Goal: Find specific page/section: Find specific page/section

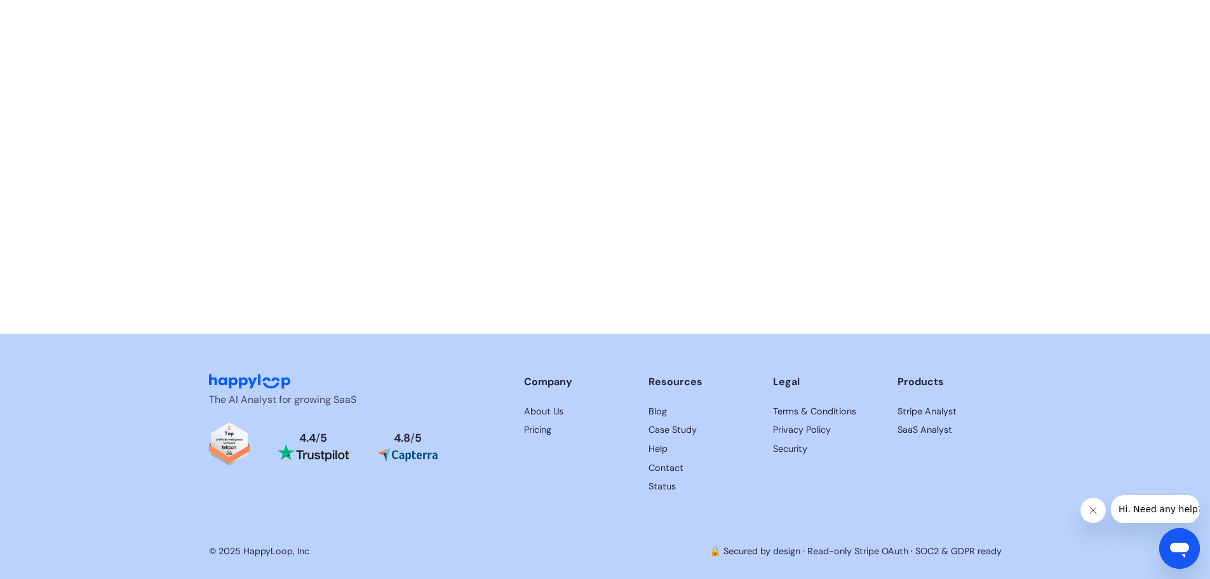
scroll to position [3206, 0]
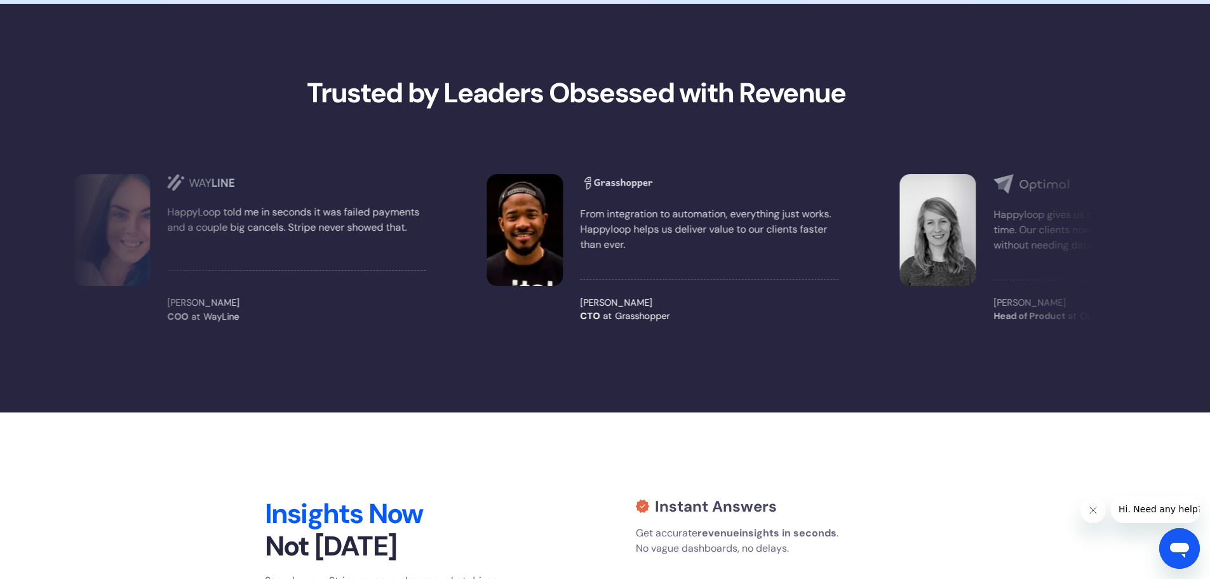
drag, startPoint x: 327, startPoint y: 325, endPoint x: 337, endPoint y: 109, distance: 216.2
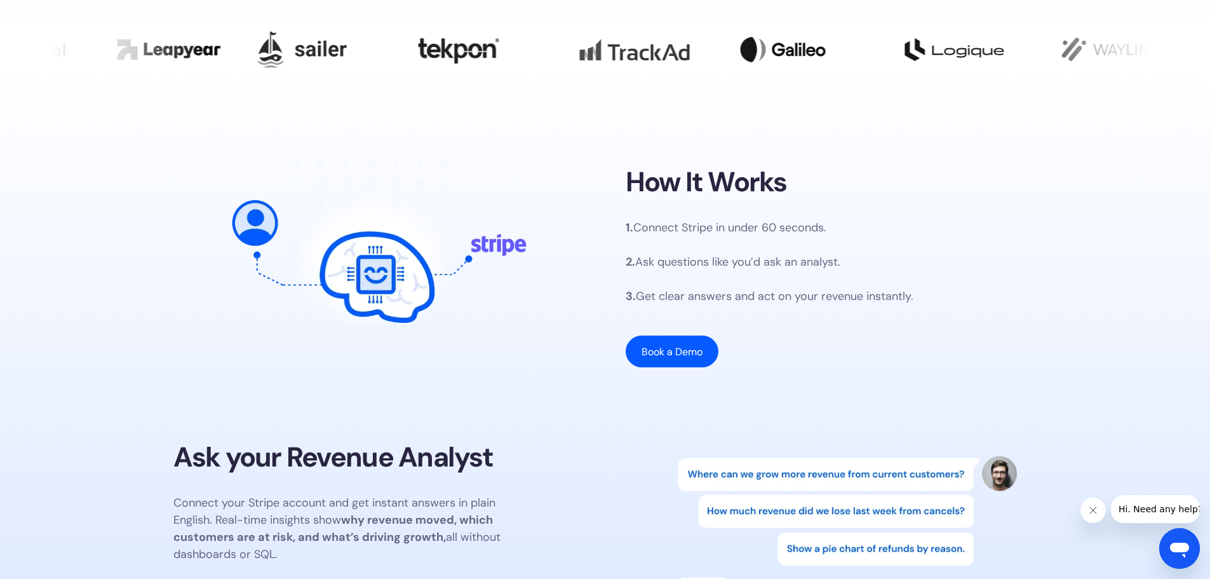
scroll to position [0, 0]
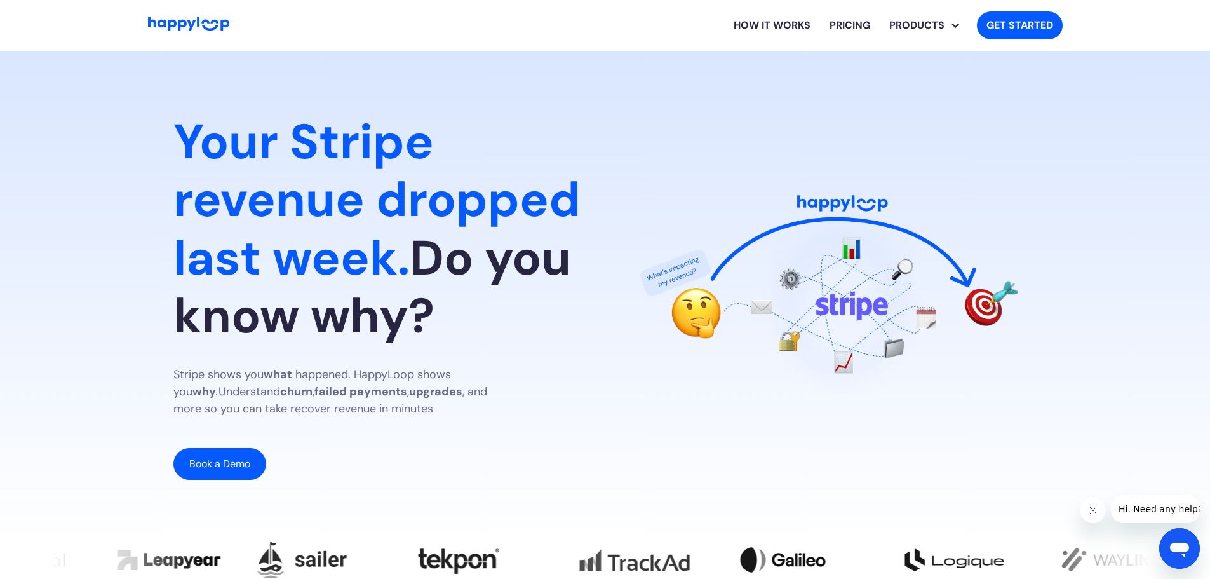
drag, startPoint x: 400, startPoint y: 363, endPoint x: 407, endPoint y: 178, distance: 185.0
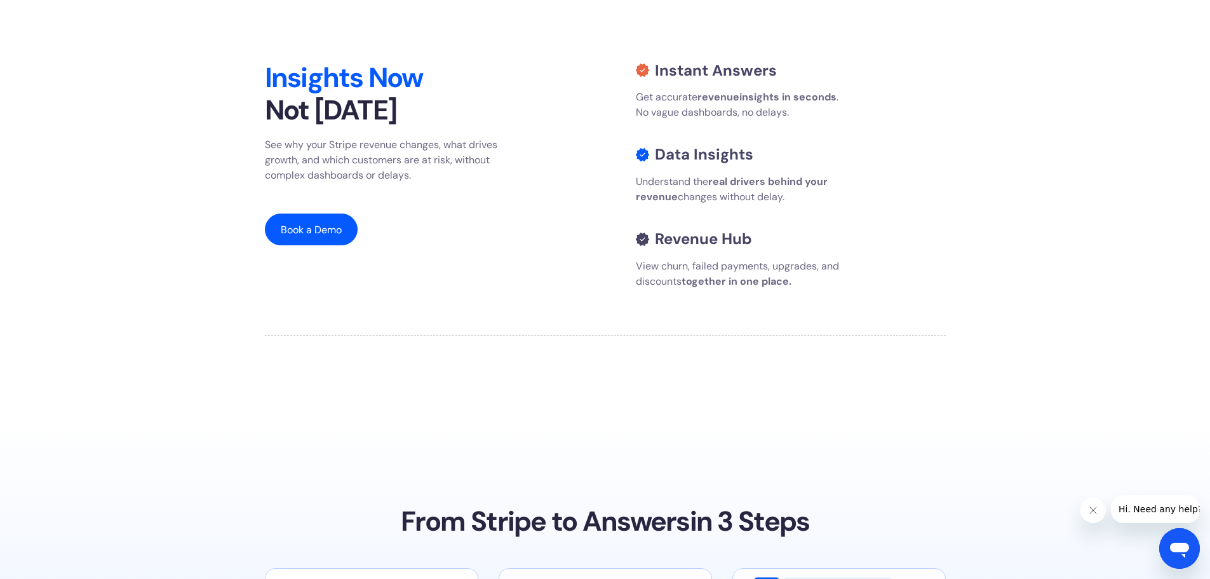
scroll to position [1334, 0]
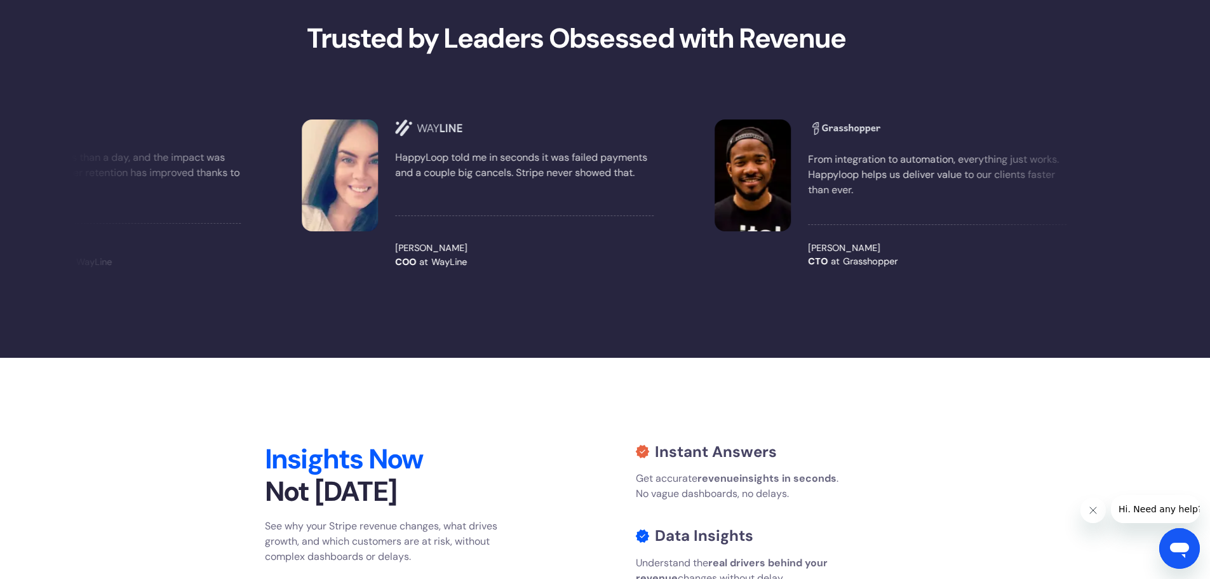
scroll to position [1207, 0]
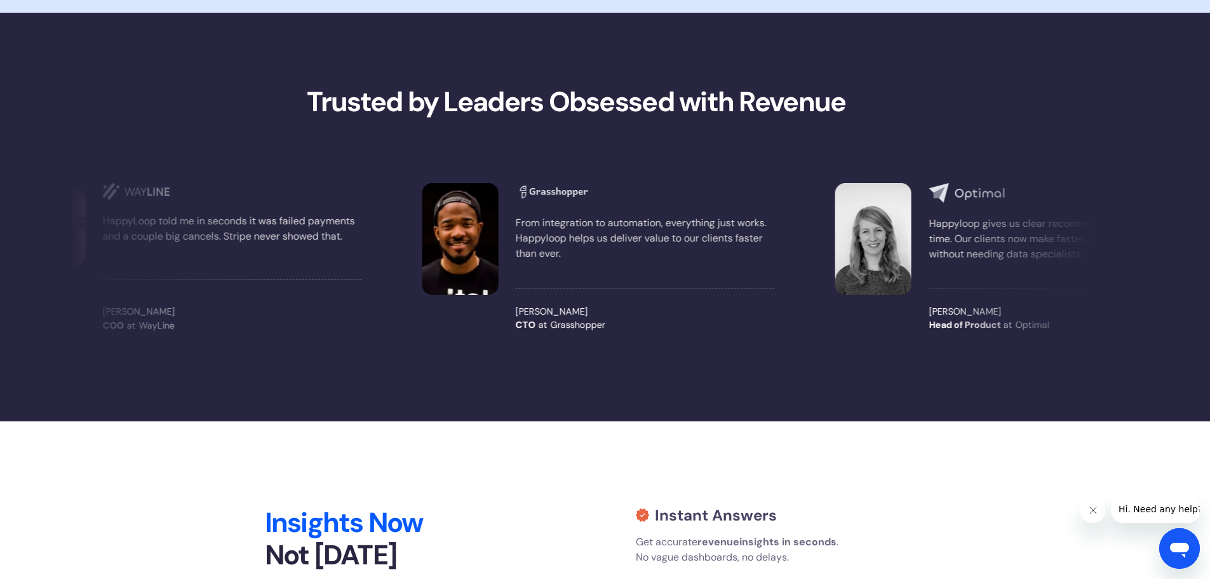
click at [729, 421] on section "Trusted by Leaders Obsessed with Revenue We replaced complex dashboards with si…" at bounding box center [605, 217] width 1210 height 408
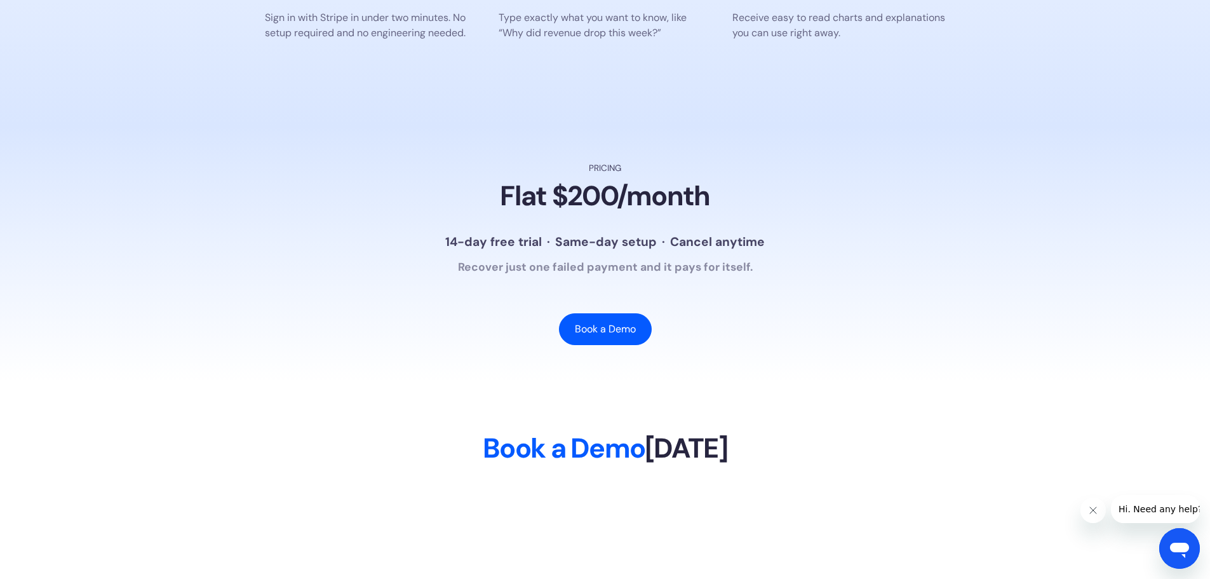
scroll to position [2668, 0]
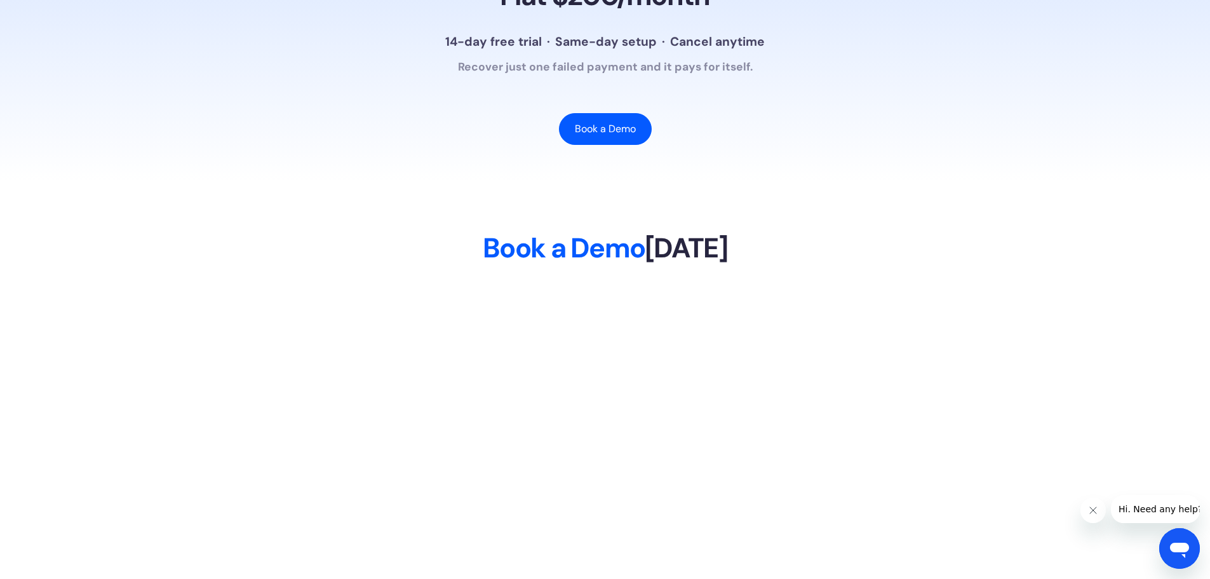
click at [879, 452] on div at bounding box center [605, 534] width 793 height 508
